Goal: Information Seeking & Learning: Check status

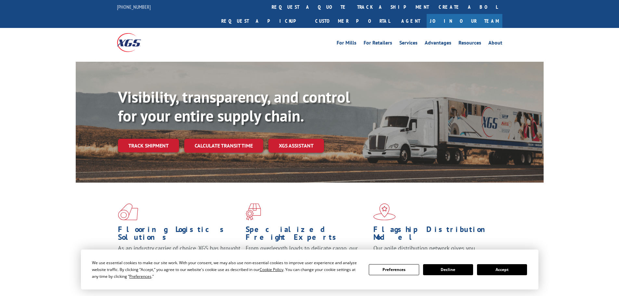
drag, startPoint x: 511, startPoint y: 267, endPoint x: 510, endPoint y: 222, distance: 44.8
click at [511, 266] on button "Accept" at bounding box center [502, 269] width 50 height 11
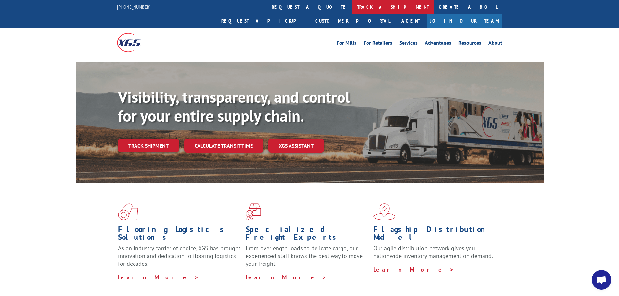
click at [352, 1] on link "track a shipment" at bounding box center [393, 7] width 82 height 14
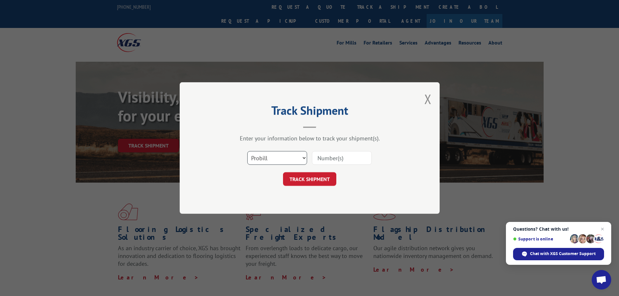
drag, startPoint x: 276, startPoint y: 158, endPoint x: 275, endPoint y: 162, distance: 3.6
click at [276, 158] on select "Select category... Probill BOL PO" at bounding box center [277, 158] width 60 height 14
select select "po"
click at [247, 151] on select "Select category... Probill BOL PO" at bounding box center [277, 158] width 60 height 14
click at [363, 161] on input at bounding box center [342, 158] width 60 height 14
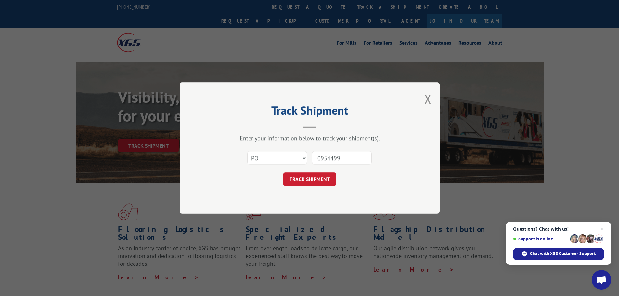
type input "09544994"
click button "TRACK SHIPMENT" at bounding box center [309, 179] width 53 height 14
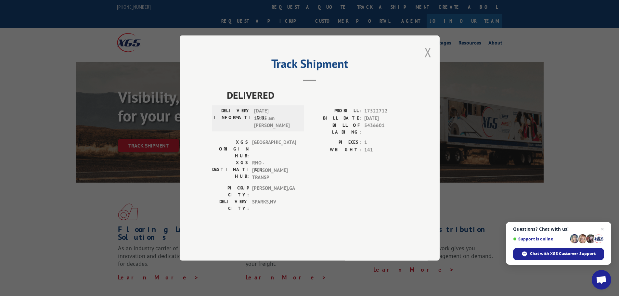
click at [426, 61] on button "Close modal" at bounding box center [427, 52] width 7 height 17
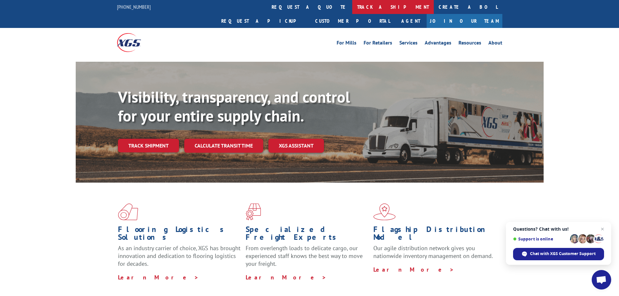
click at [352, 6] on link "track a shipment" at bounding box center [393, 7] width 82 height 14
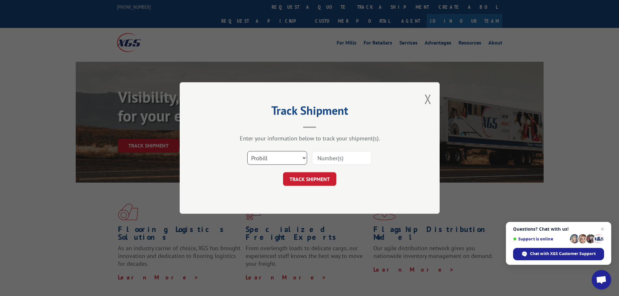
click at [269, 156] on select "Select category... Probill BOL PO" at bounding box center [277, 158] width 60 height 14
select select "po"
click at [247, 151] on select "Select category... Probill BOL PO" at bounding box center [277, 158] width 60 height 14
click at [342, 146] on div "Enter your information below to track your shipment(s). Select category... Prob…" at bounding box center [309, 159] width 195 height 51
click at [339, 156] on input at bounding box center [342, 158] width 60 height 14
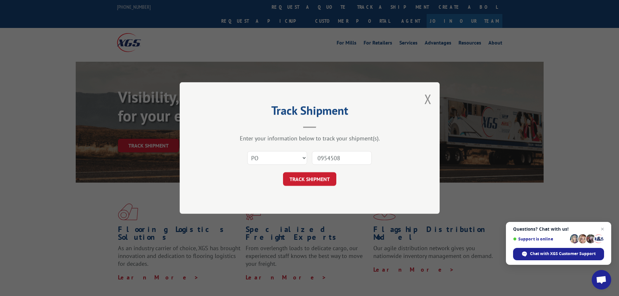
type input "09545085"
click button "TRACK SHIPMENT" at bounding box center [309, 179] width 53 height 14
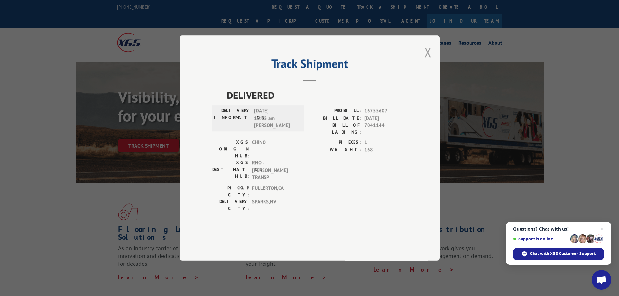
click at [425, 61] on button "Close modal" at bounding box center [427, 52] width 7 height 17
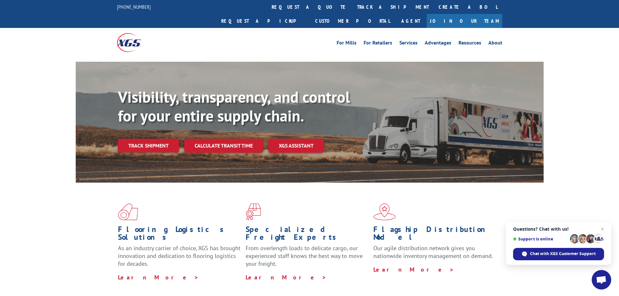
drag, startPoint x: 291, startPoint y: 4, endPoint x: 293, endPoint y: 10, distance: 6.0
click at [352, 4] on link "track a shipment" at bounding box center [393, 7] width 82 height 14
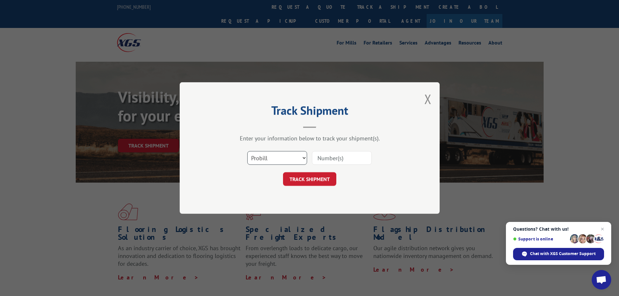
click at [280, 161] on select "Select category... Probill BOL PO" at bounding box center [277, 158] width 60 height 14
select select "po"
click at [247, 151] on select "Select category... Probill BOL PO" at bounding box center [277, 158] width 60 height 14
click at [336, 157] on input at bounding box center [342, 158] width 60 height 14
type input "09545059"
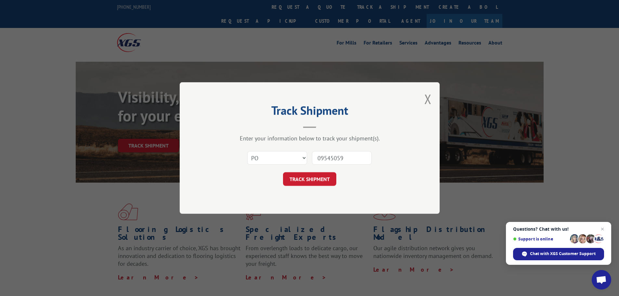
click button "TRACK SHIPMENT" at bounding box center [309, 179] width 53 height 14
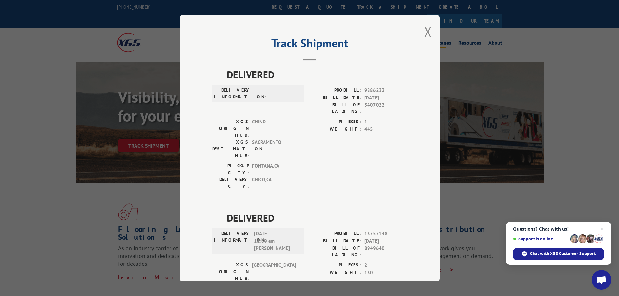
drag, startPoint x: 425, startPoint y: 32, endPoint x: 424, endPoint y: 28, distance: 4.1
click at [425, 29] on button "Close modal" at bounding box center [427, 31] width 7 height 17
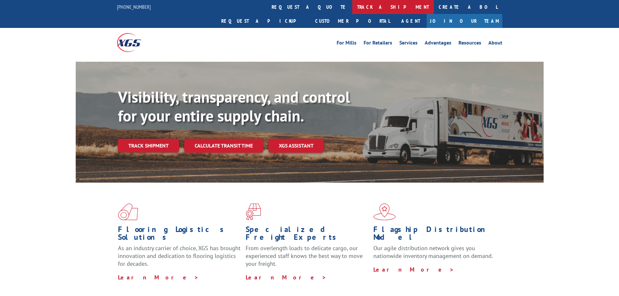
click at [352, 8] on link "track a shipment" at bounding box center [393, 7] width 82 height 14
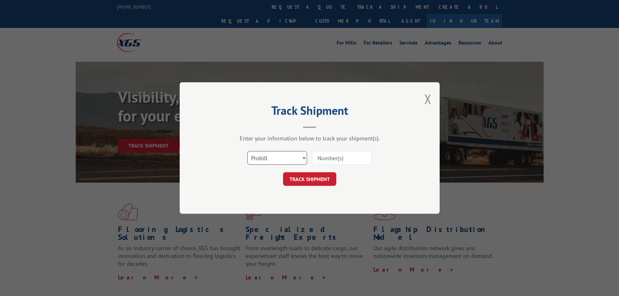
click at [268, 159] on select "Select category... Probill BOL PO" at bounding box center [277, 158] width 60 height 14
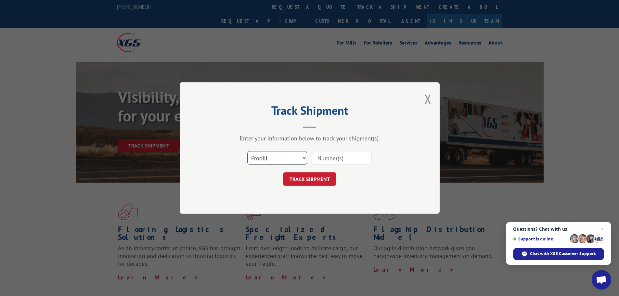
select select "po"
click at [247, 151] on select "Select category... Probill BOL PO" at bounding box center [277, 158] width 60 height 14
click at [324, 162] on input at bounding box center [342, 158] width 60 height 14
type input "09545078"
click at [283, 172] on button "TRACK SHIPMENT" at bounding box center [309, 179] width 53 height 14
